Goal: Obtain resource: Download file/media

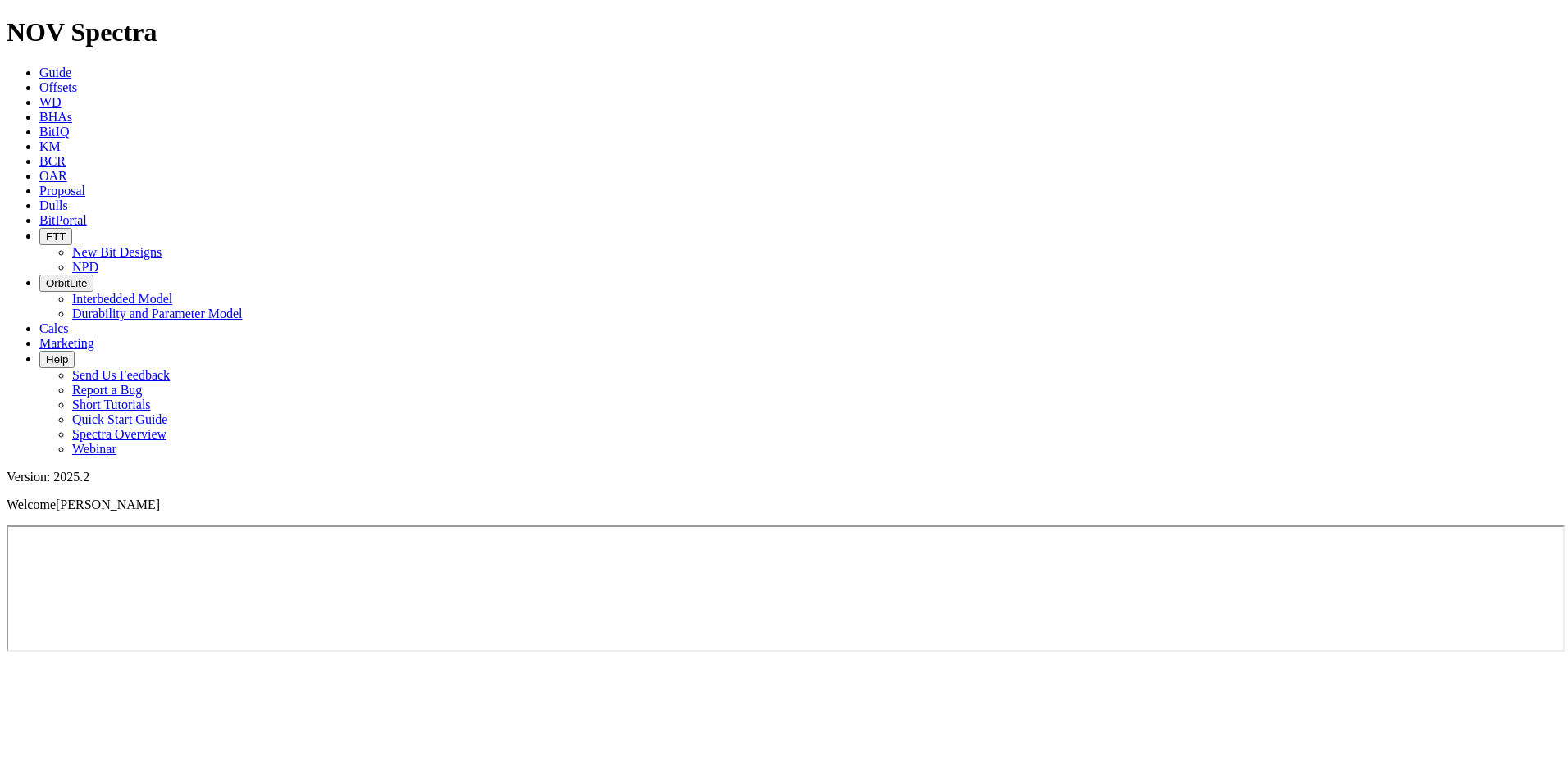
click at [77, 81] on span "Offsets" at bounding box center [58, 87] width 38 height 14
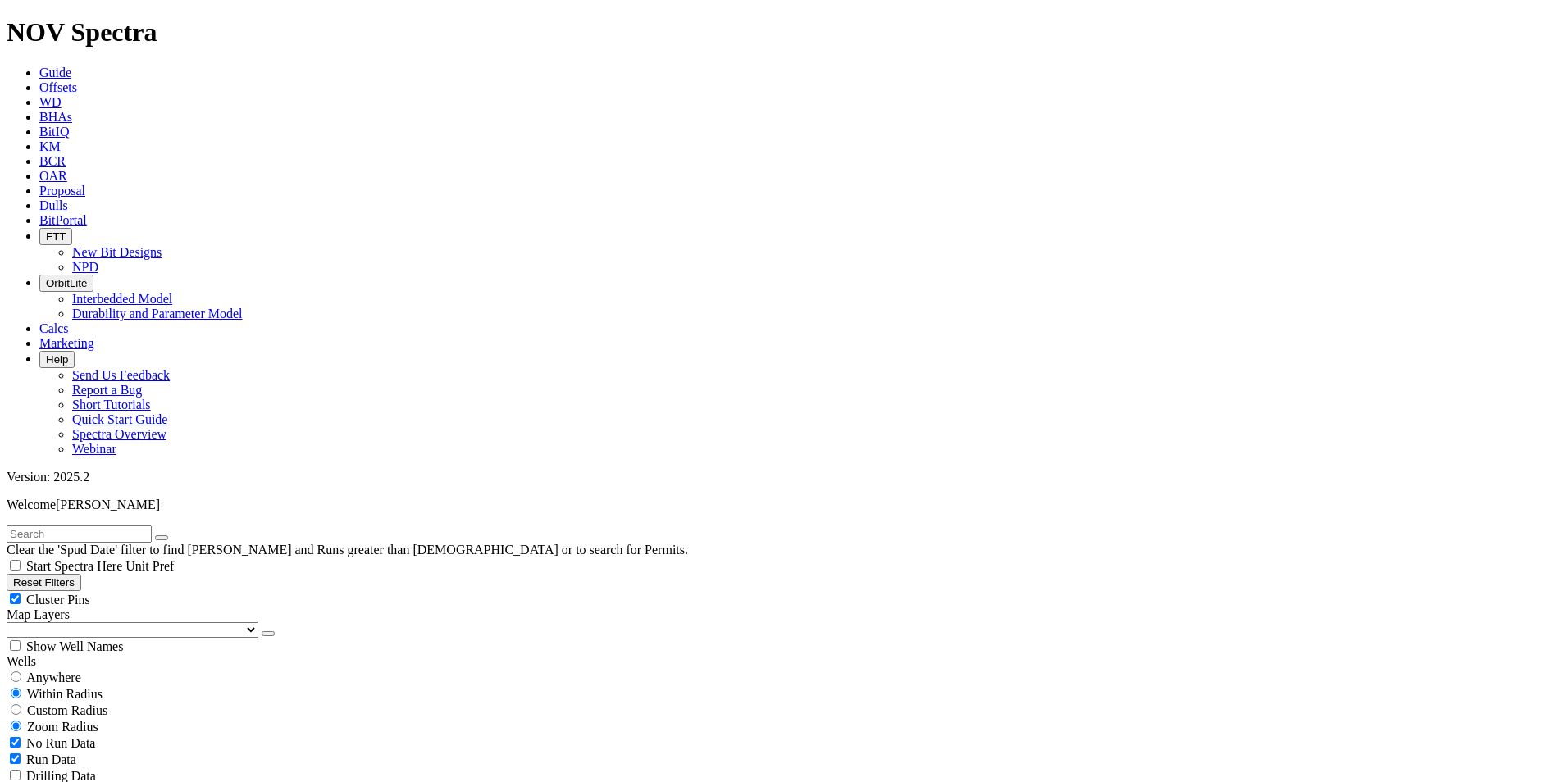
scroll to position [574, 0]
click at [131, 526] on input "text" at bounding box center [79, 534] width 145 height 17
type input "t1"
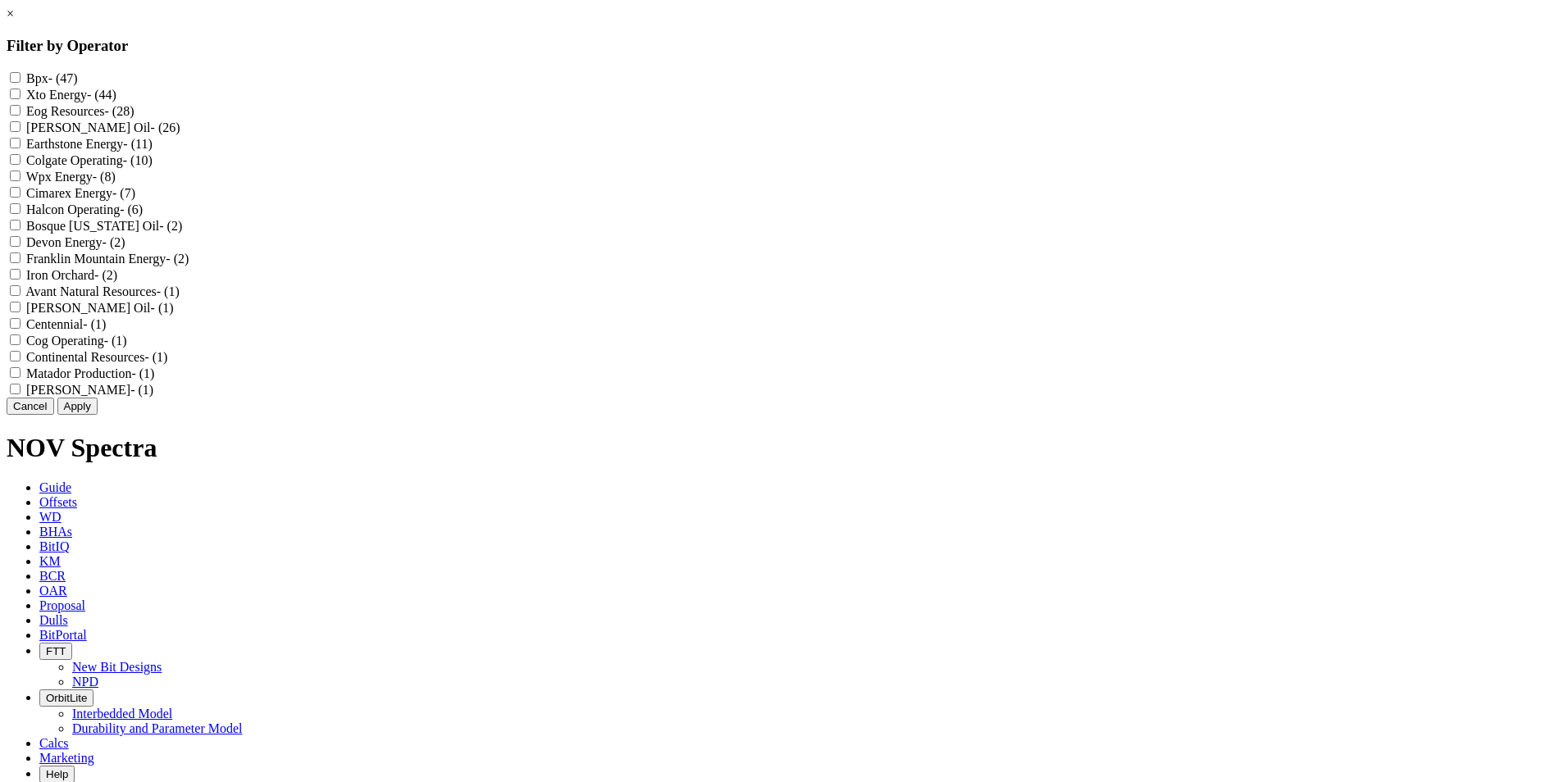
click at [21, 197] on Energy "Cimarex Energy - (7)" at bounding box center [14, 192] width 10 height 10
checkbox Energy "true"
click at [98, 415] on button "Apply" at bounding box center [77, 406] width 40 height 17
